Goal: Task Accomplishment & Management: Complete application form

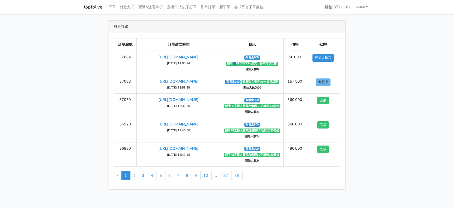
click at [388, 102] on main "歷史訂單 訂單編號 訂單建立時間 資訊 價格 狀態 37084 [URL][DOMAIN_NAME] ‹" at bounding box center [227, 104] width 454 height 181
click at [265, 8] on link "各式平台下單服務" at bounding box center [248, 7] width 33 height 10
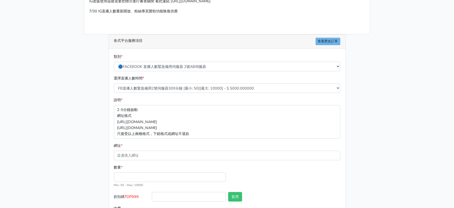
scroll to position [64, 0]
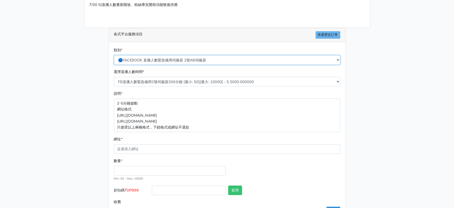
click at [202, 65] on select "🔵FACEBOOK 直播人數緊急備用伺服器 2號AB伺服器 🔵FACEBOOK 網軍專用貼文留言 安全保密 🔵FACEBOOK 直播人數緊急備用伺服器 J1 …" at bounding box center [227, 60] width 226 height 10
select select "3/26熱門平台服務台灣粉絲IG YT FB TIKTOK"
click at [114, 65] on select "🔵FACEBOOK 直播人數緊急備用伺服器 2號AB伺服器 🔵FACEBOOK 網軍專用貼文留言 安全保密 🔵FACEBOOK 直播人數緊急備用伺服器 J1 …" at bounding box center [227, 60] width 226 height 10
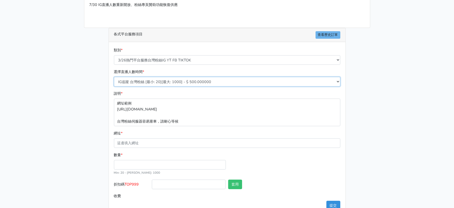
click at [182, 86] on select "IG追蹤 台灣粉絲 [最小: 20][最大: 1000] - $ 500.000000 IG愛心 台灣粉絲 [最小: 20][最大: 1000] - $ 35…" at bounding box center [227, 82] width 226 height 10
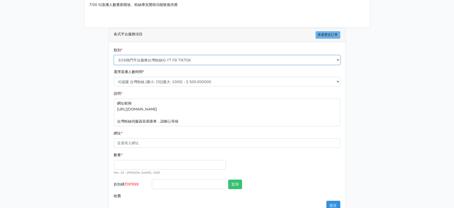
click at [173, 65] on select "🔵FACEBOOK 直播人數緊急備用伺服器 2號AB伺服器 🔵FACEBOOK 網軍專用貼文留言 安全保密 🔵FACEBOOK 直播人數緊急備用伺服器 J1 …" at bounding box center [227, 60] width 226 height 10
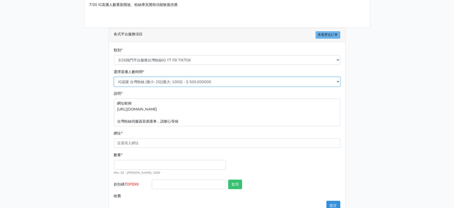
click at [165, 86] on select "IG追蹤 台灣粉絲 [最小: 20][最大: 1000] - $ 500.000000 IG愛心 台灣粉絲 [最小: 20][最大: 1000] - $ 35…" at bounding box center [227, 82] width 226 height 10
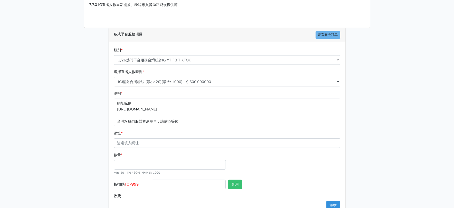
click at [389, 76] on main "請照說明的網址格式下單，這邊的服務都沒退款項目，下單就無法退款 此服務無保固，如愛心、讚、追蹤、觀看次數等等，如有掉落，不會補充 使用服務前，請把各個平台設定…" at bounding box center [227, 85] width 454 height 271
